Goal: Register for event/course

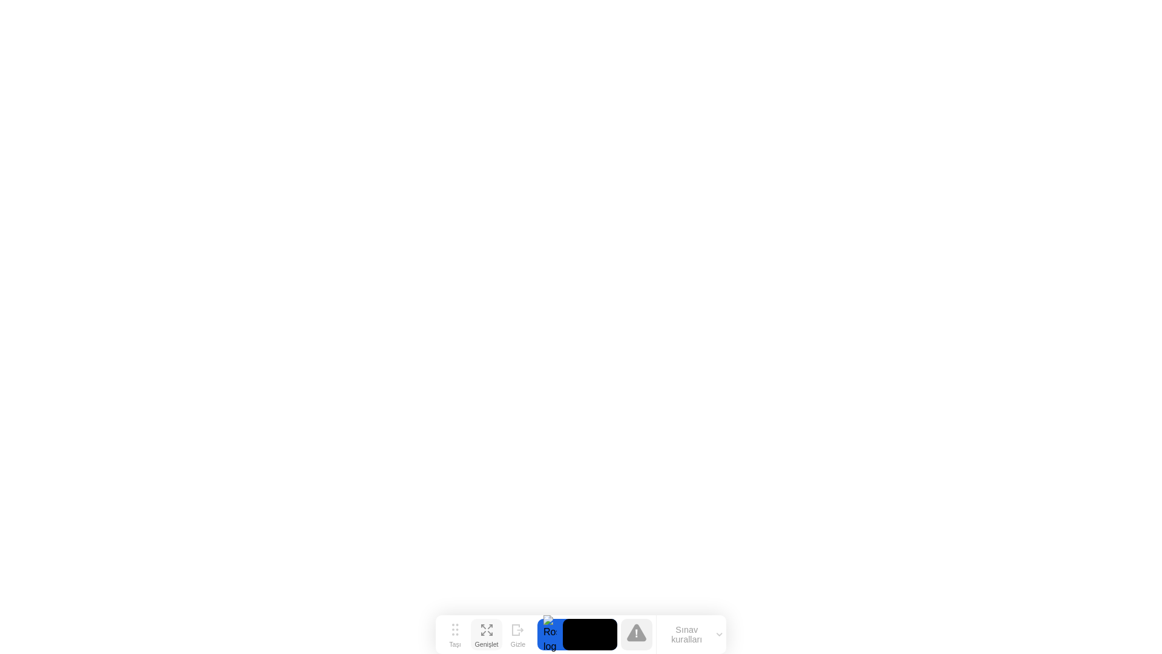
click at [481, 629] on icon at bounding box center [486, 629] width 11 height 11
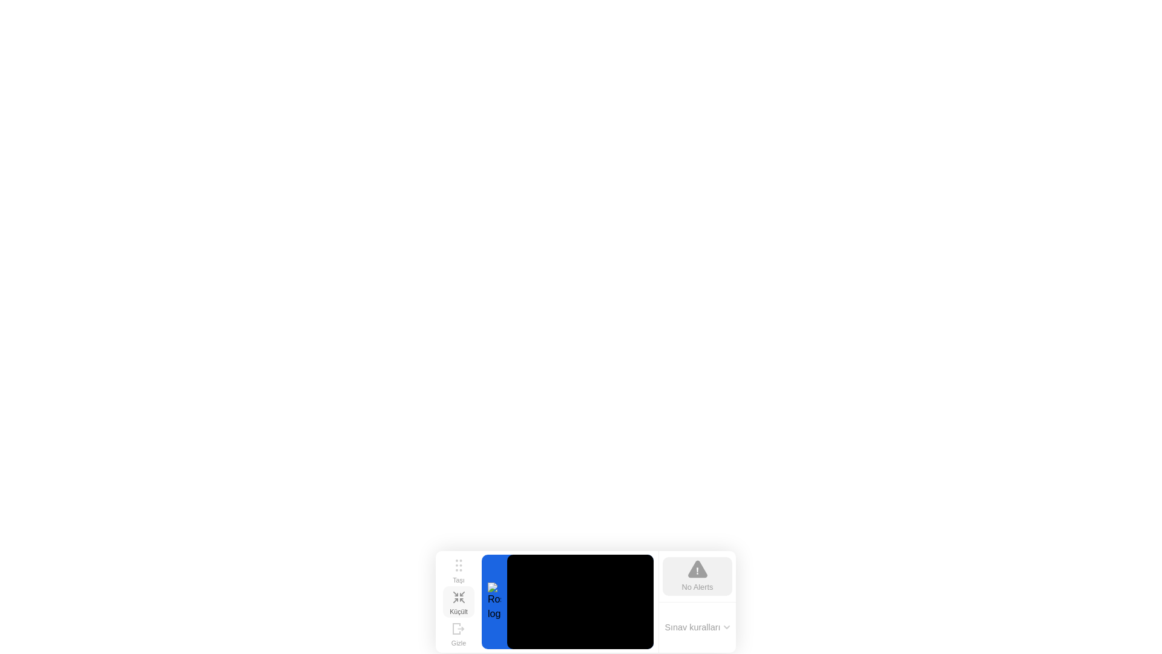
click at [456, 608] on div "Küçült" at bounding box center [459, 611] width 18 height 7
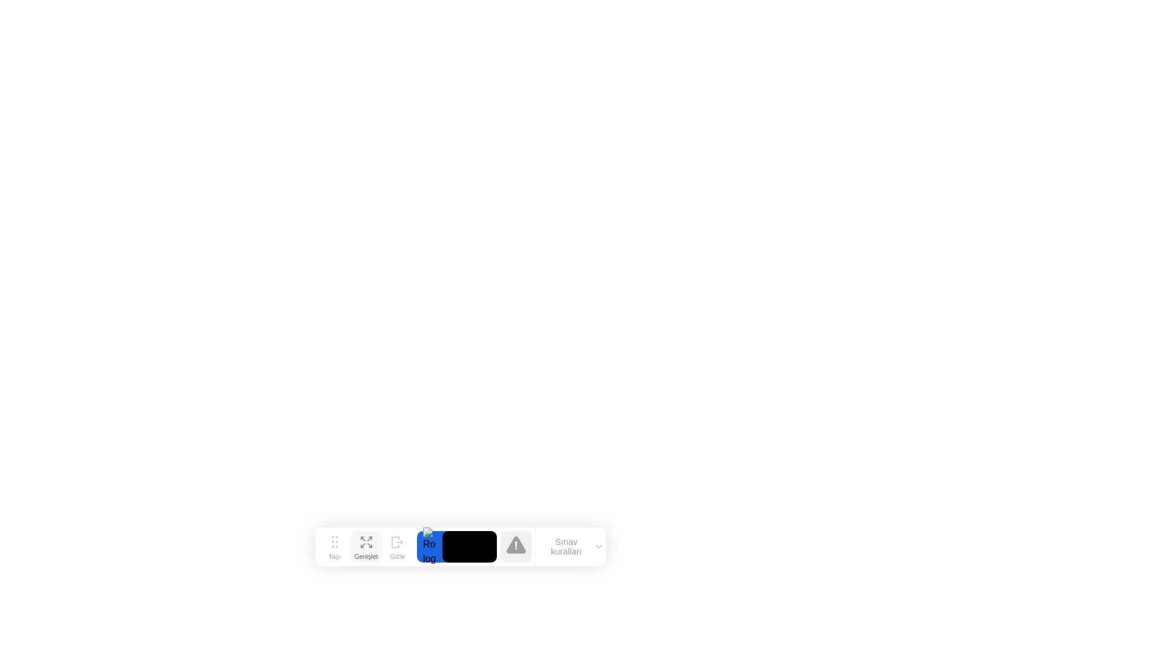
drag, startPoint x: 459, startPoint y: 630, endPoint x: 378, endPoint y: 559, distance: 107.6
click at [350, 559] on button "Taşı" at bounding box center [334, 546] width 31 height 31
click at [623, 560] on button "Sınav kuralları" at bounding box center [598, 562] width 70 height 21
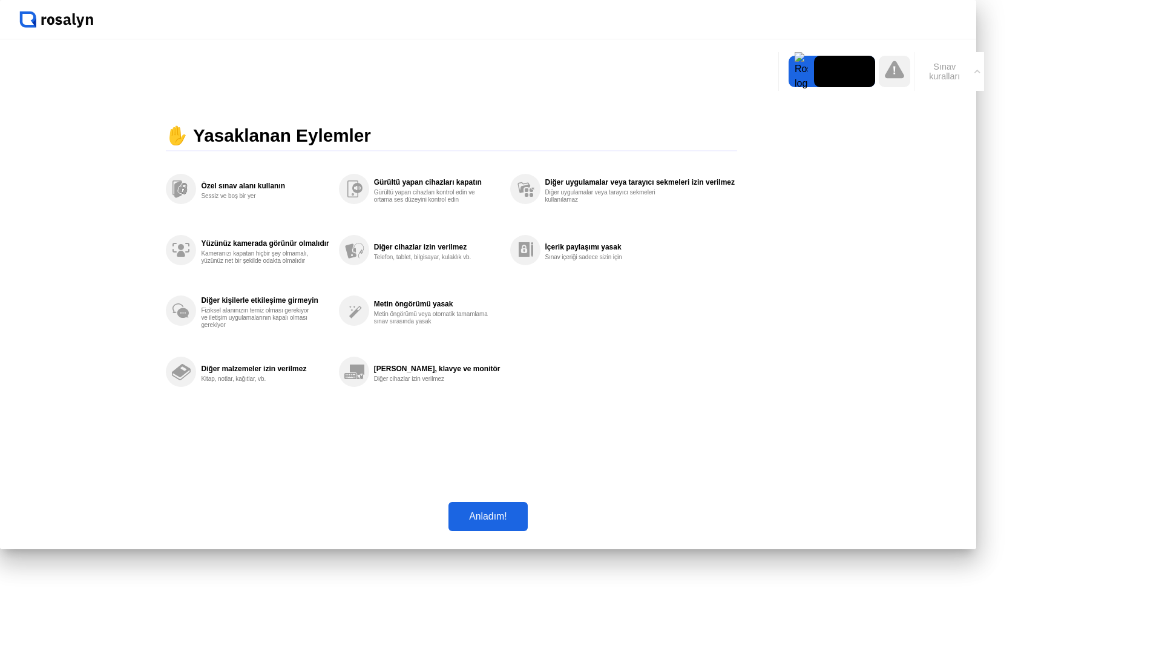
click at [523, 522] on div "Anladım!" at bounding box center [487, 516] width 71 height 11
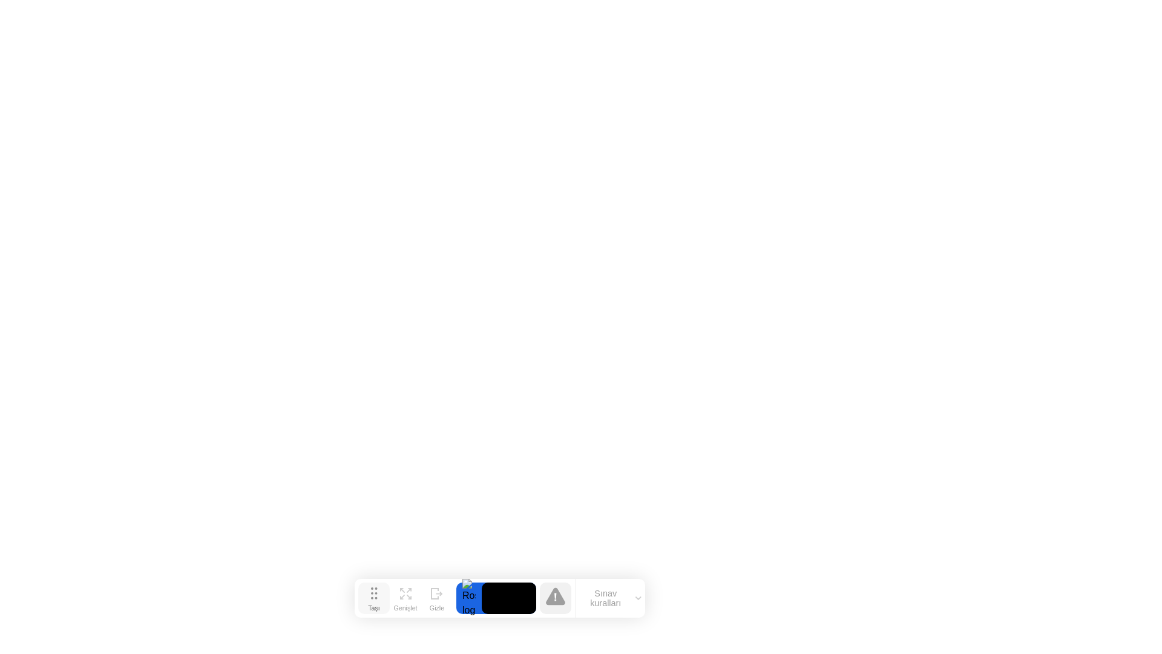
drag, startPoint x: 365, startPoint y: 561, endPoint x: 378, endPoint y: 596, distance: 37.3
click at [378, 596] on button "Taşı" at bounding box center [373, 597] width 31 height 31
click div "End Proctoring Session"
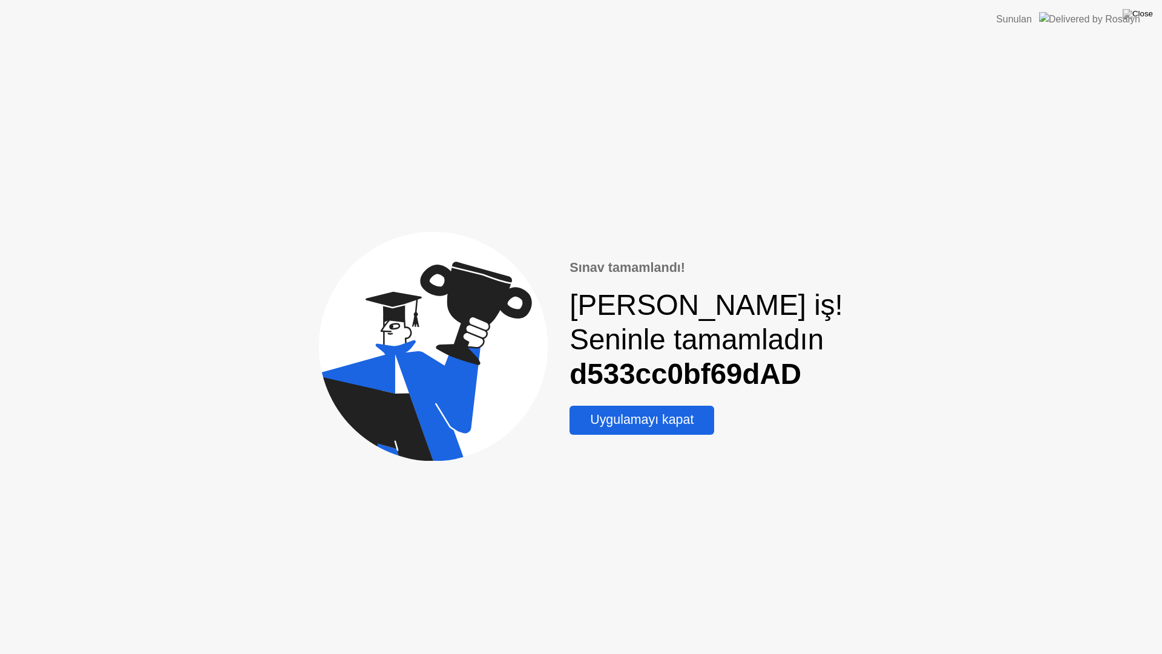
click at [611, 418] on div "Uygulamayı kapat" at bounding box center [641, 419] width 137 height 15
